Goal: Task Accomplishment & Management: Use online tool/utility

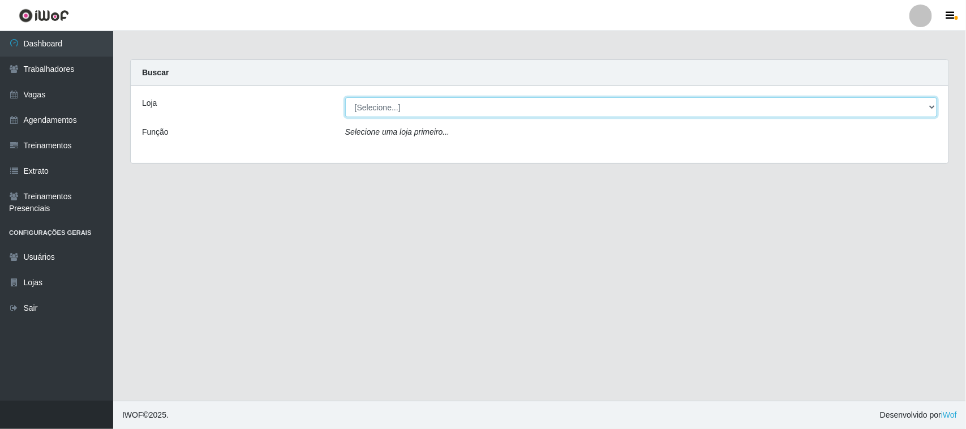
click at [355, 105] on select "[Selecione...] Nordestão - [GEOGRAPHIC_DATA]" at bounding box center [641, 107] width 592 height 20
select select "420"
click at [345, 97] on select "[Selecione...] Nordestão - [GEOGRAPHIC_DATA]" at bounding box center [641, 107] width 592 height 20
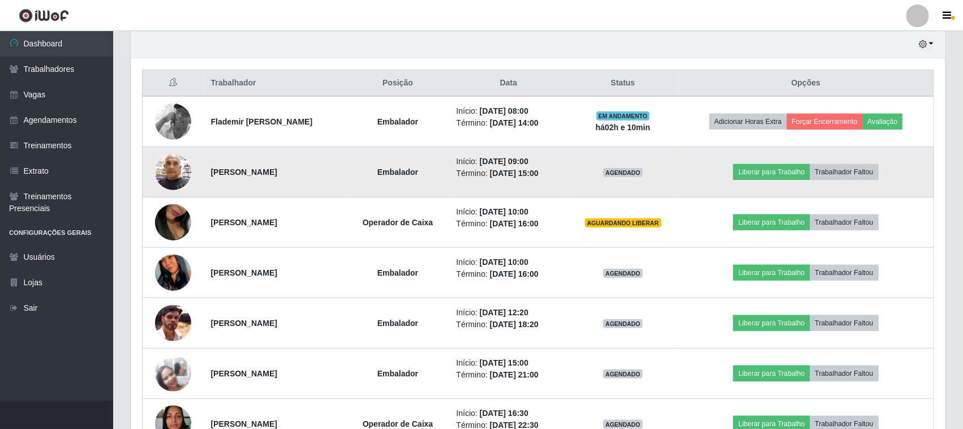
scroll to position [425, 0]
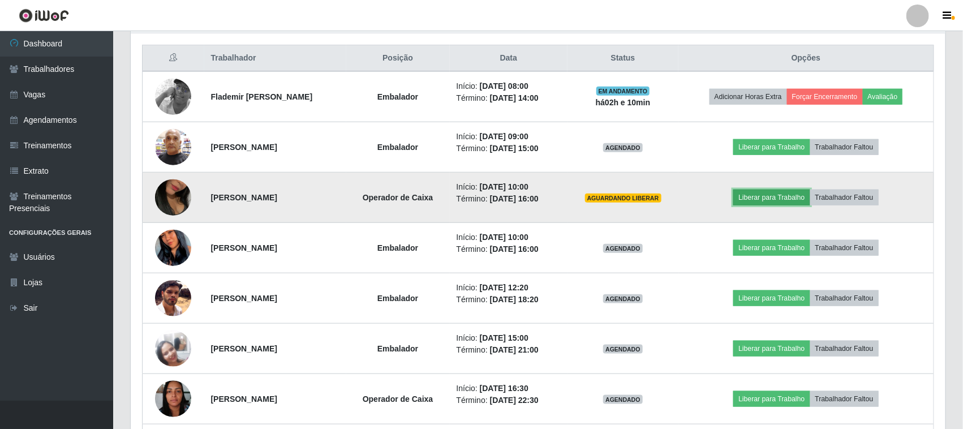
click at [774, 198] on button "Liberar para Trabalho" at bounding box center [772, 198] width 76 height 16
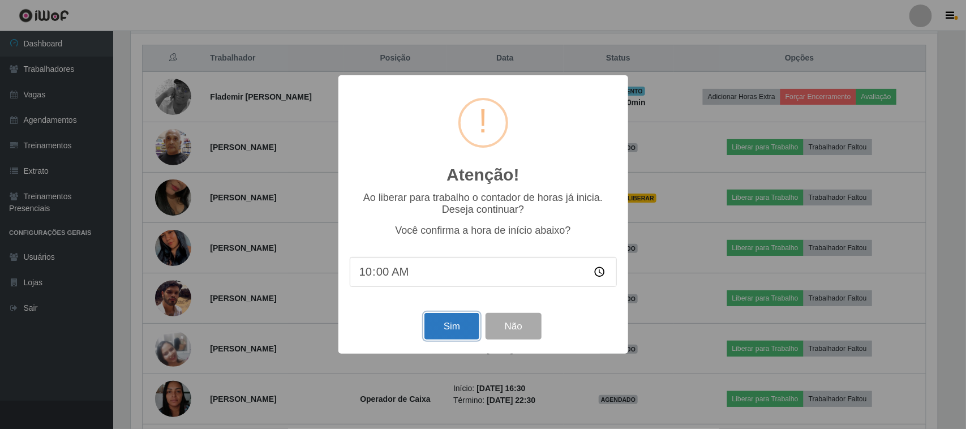
click at [443, 324] on button "Sim" at bounding box center [452, 326] width 55 height 27
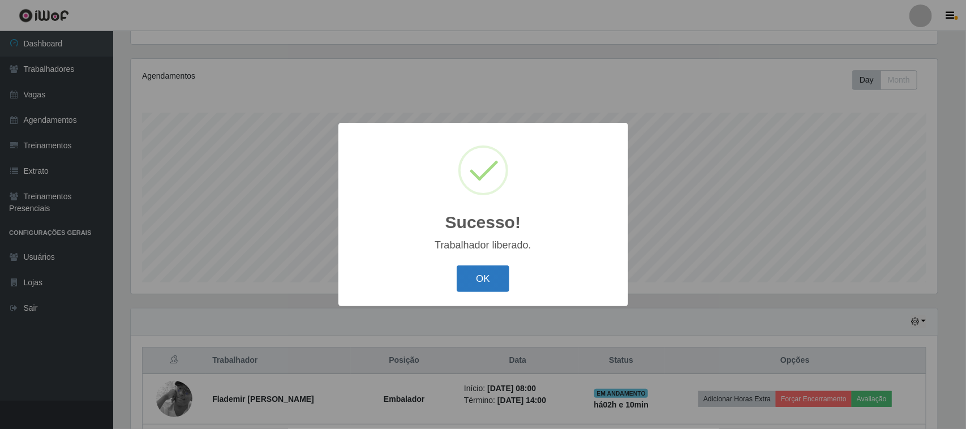
click at [476, 283] on button "OK" at bounding box center [483, 278] width 53 height 27
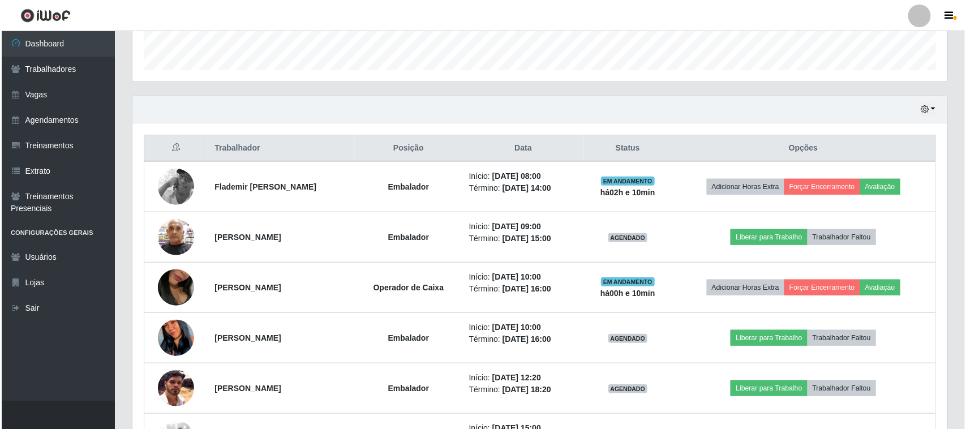
scroll to position [405, 0]
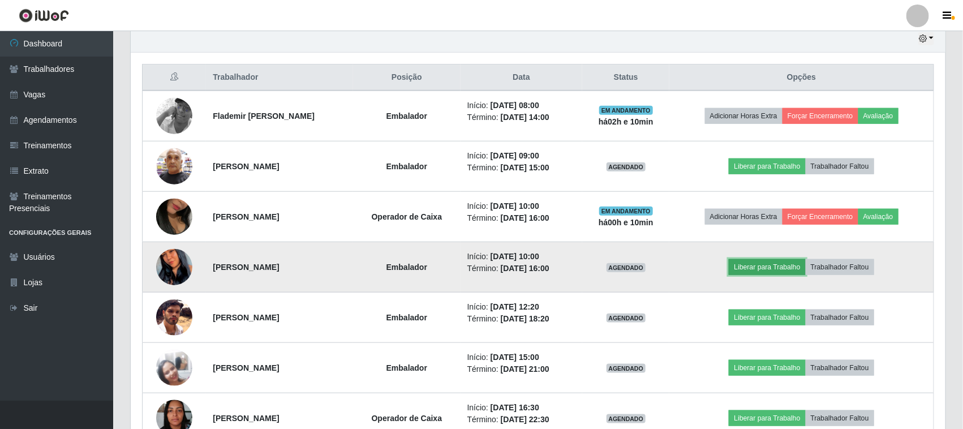
click at [800, 271] on button "Liberar para Trabalho" at bounding box center [767, 267] width 76 height 16
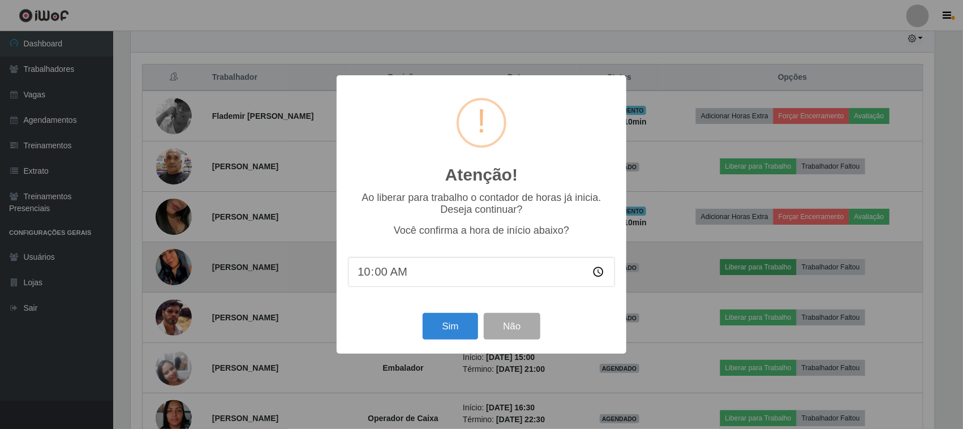
scroll to position [235, 807]
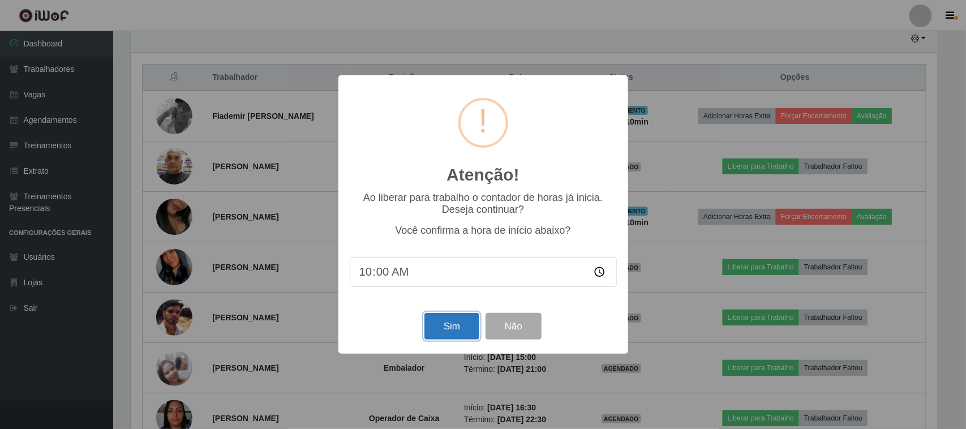
click at [450, 335] on button "Sim" at bounding box center [452, 326] width 55 height 27
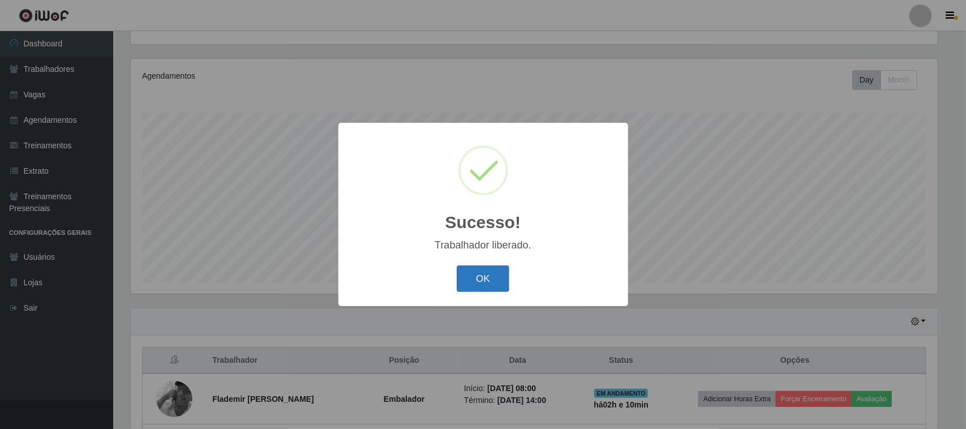
click at [494, 272] on button "OK" at bounding box center [483, 278] width 53 height 27
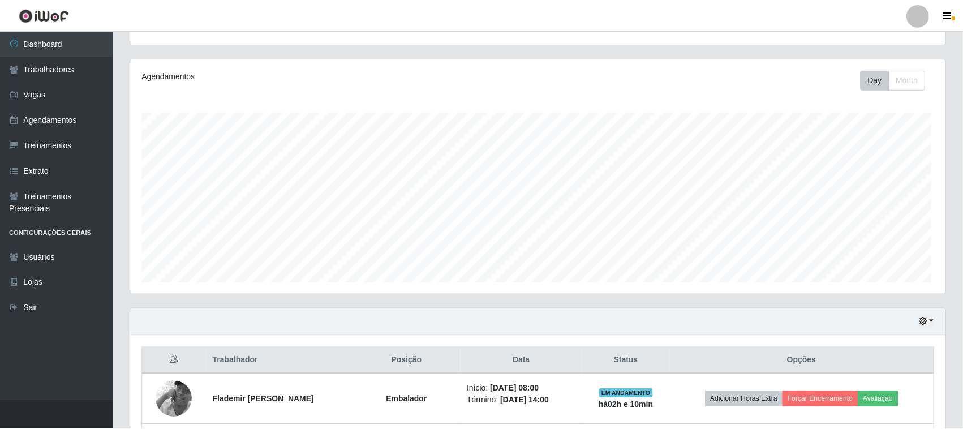
scroll to position [235, 815]
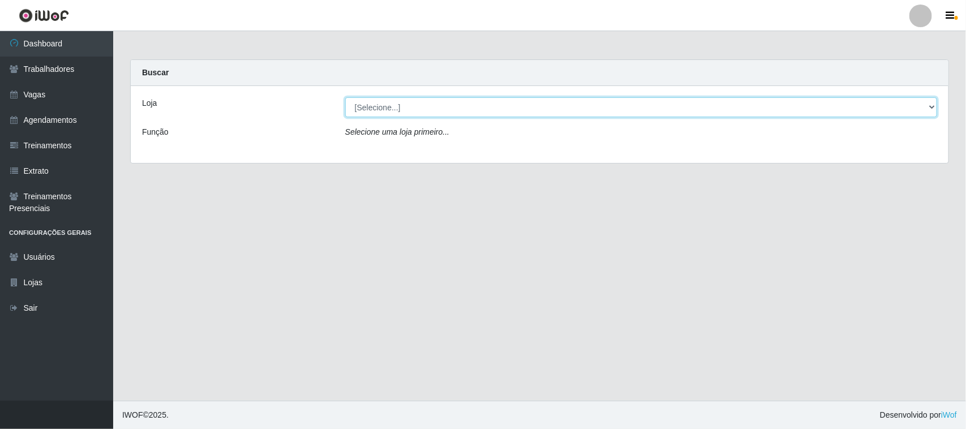
click at [376, 111] on select "[Selecione...] Nordestão - [GEOGRAPHIC_DATA]" at bounding box center [641, 107] width 592 height 20
select select "420"
click at [345, 97] on select "[Selecione...] Nordestão - [GEOGRAPHIC_DATA]" at bounding box center [641, 107] width 592 height 20
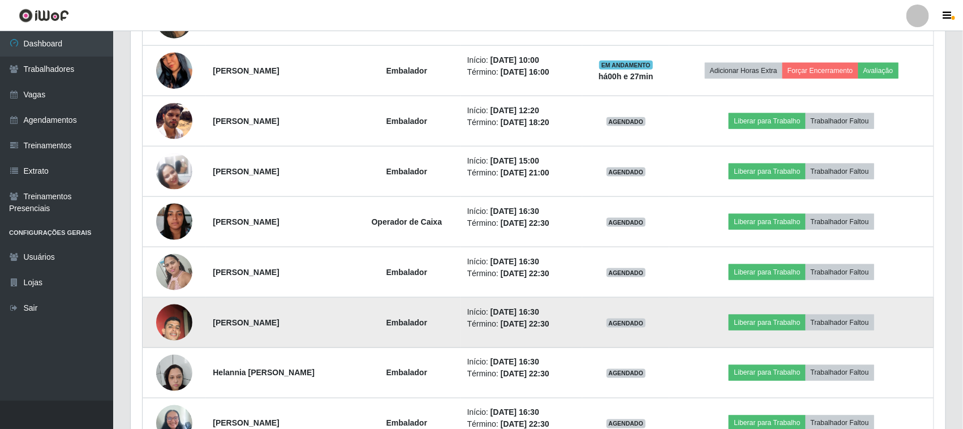
scroll to position [637, 0]
